Goal: Find specific page/section

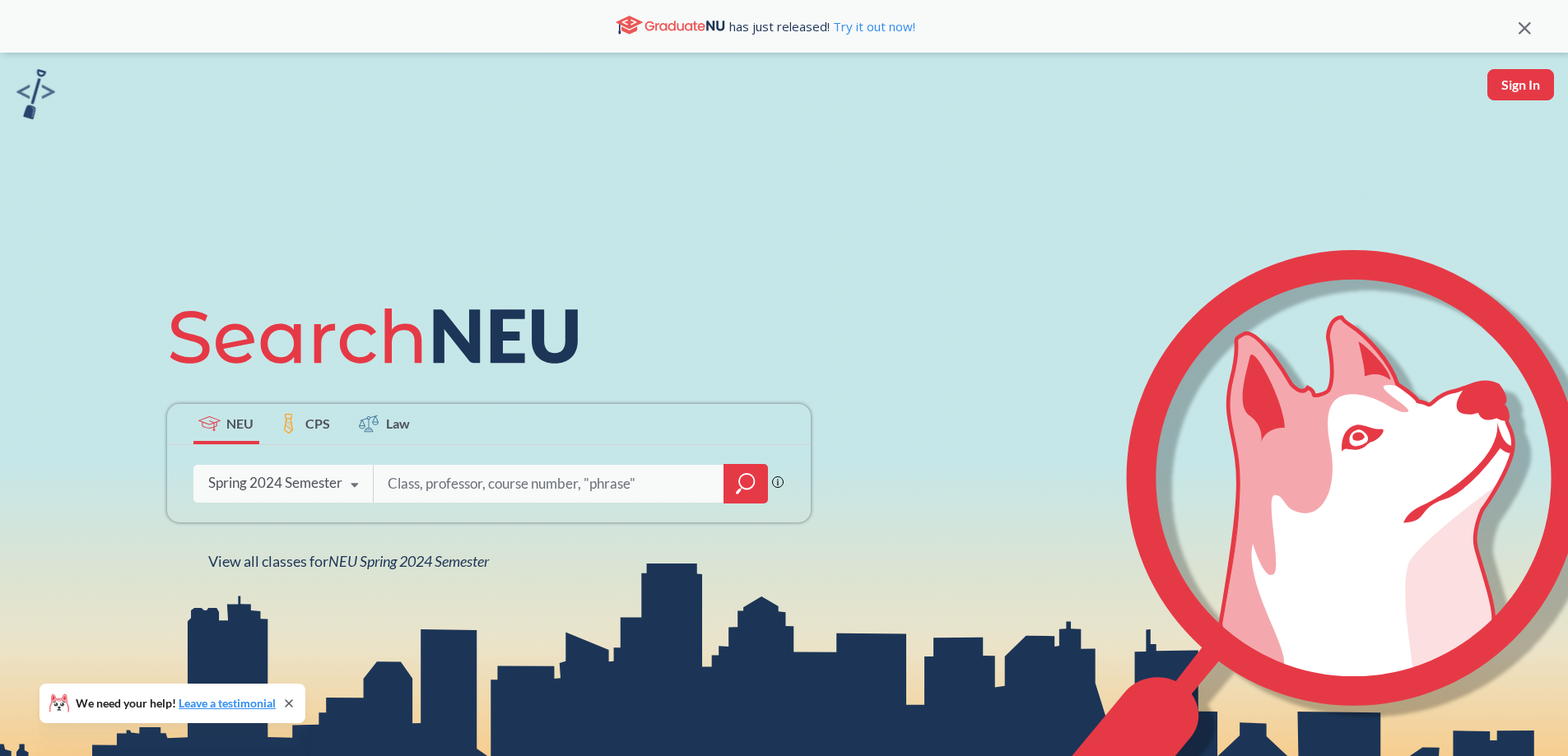
click at [323, 487] on div "Spring 2024 Semester" at bounding box center [275, 483] width 134 height 18
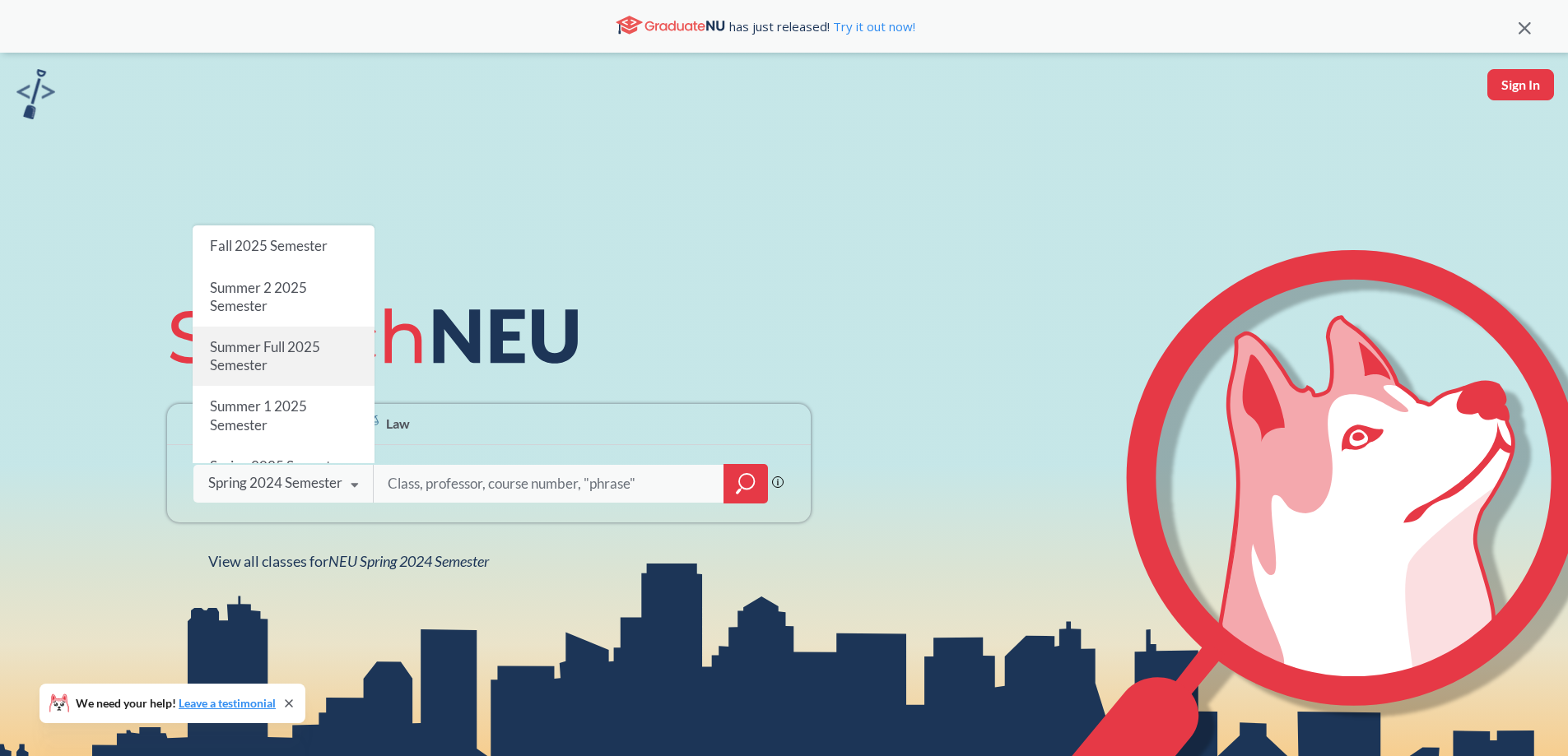
click at [318, 327] on div "Summer Full 2025 Semester" at bounding box center [284, 356] width 182 height 59
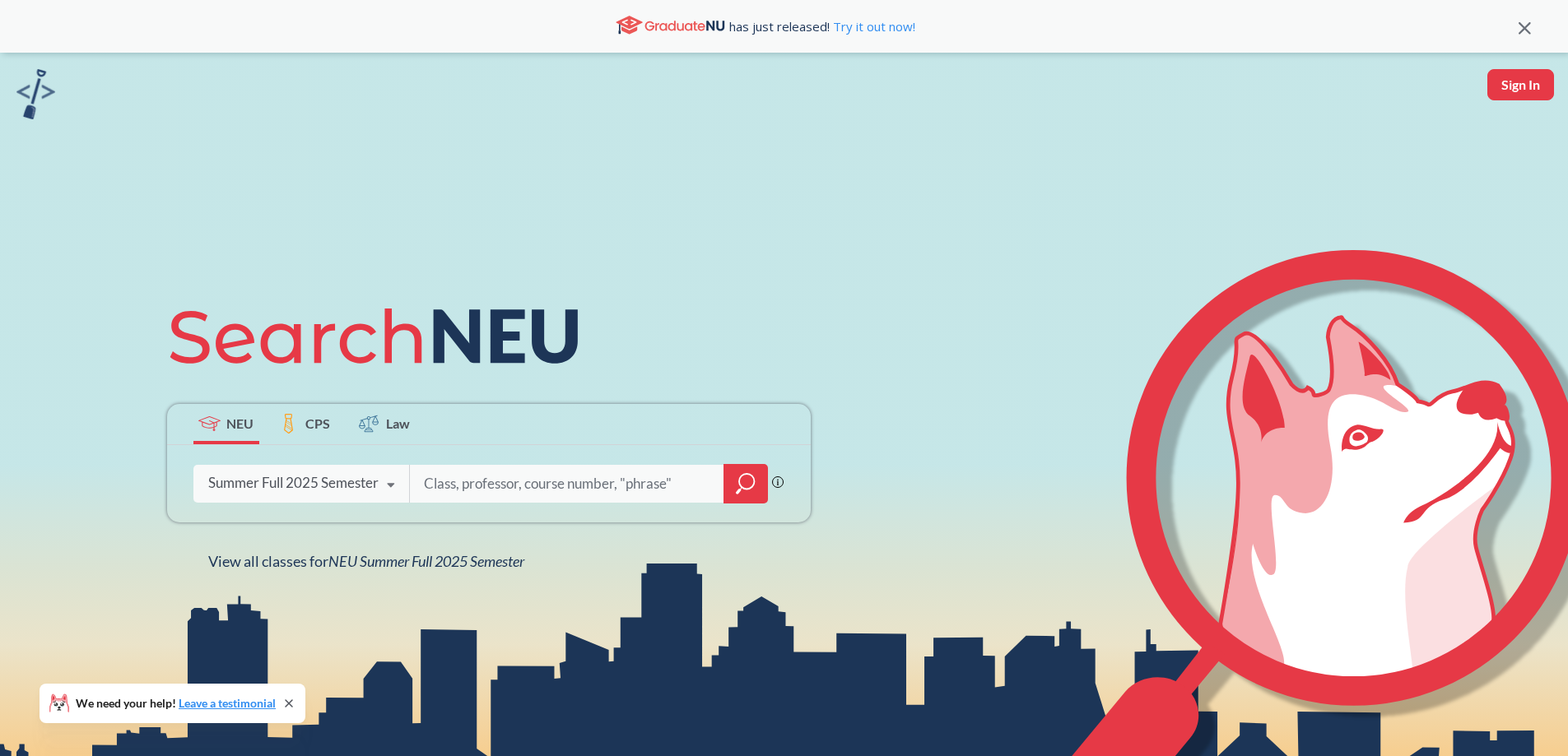
click at [464, 487] on input "search" at bounding box center [567, 484] width 289 height 35
type input "[PERSON_NAME]"
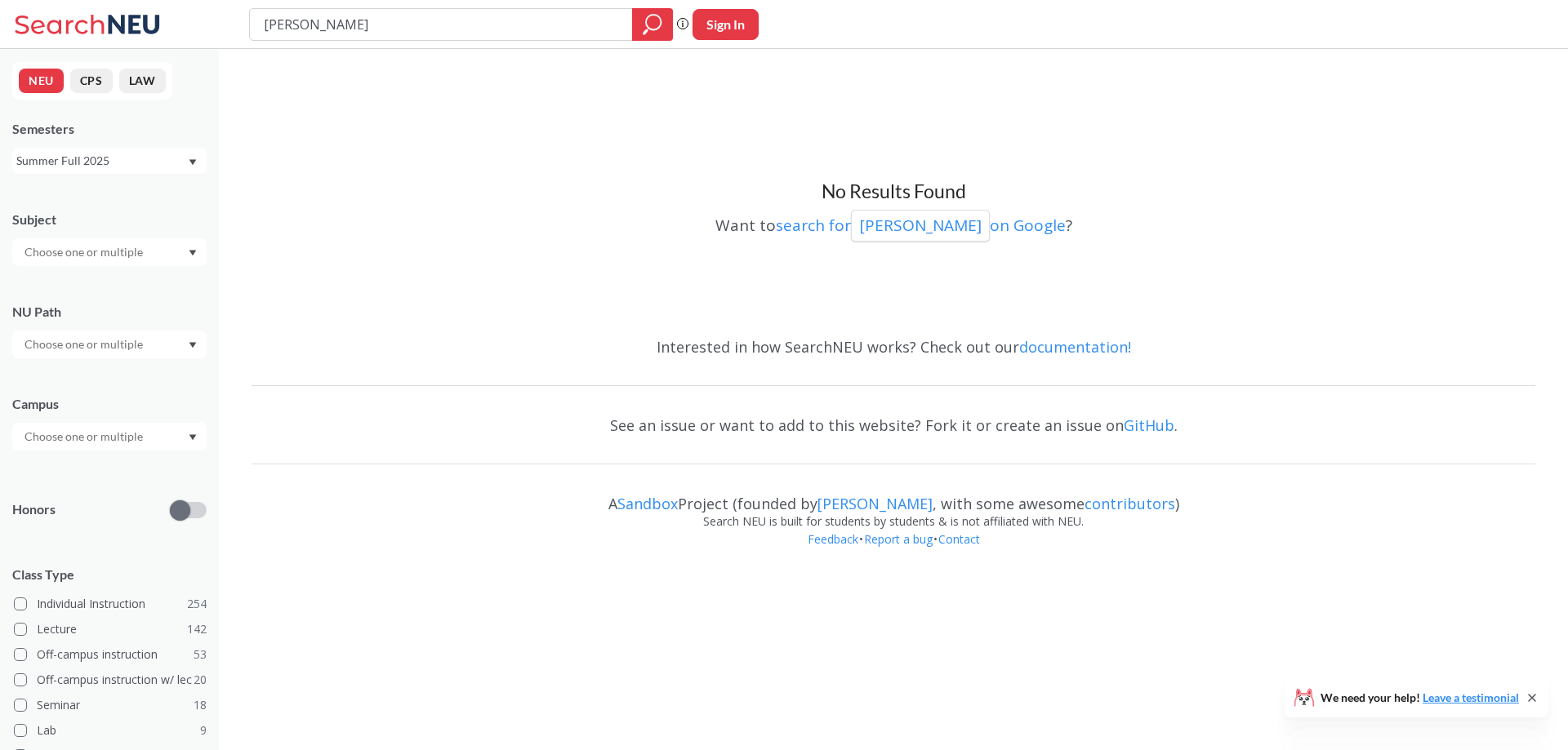
click at [144, 161] on div "Summer Full 2025" at bounding box center [101, 161] width 170 height 18
click at [125, 250] on div "Summer 2 2025" at bounding box center [113, 241] width 185 height 18
click at [657, 25] on icon "magnifying glass" at bounding box center [652, 25] width 19 height 23
